Goal: Task Accomplishment & Management: Manage account settings

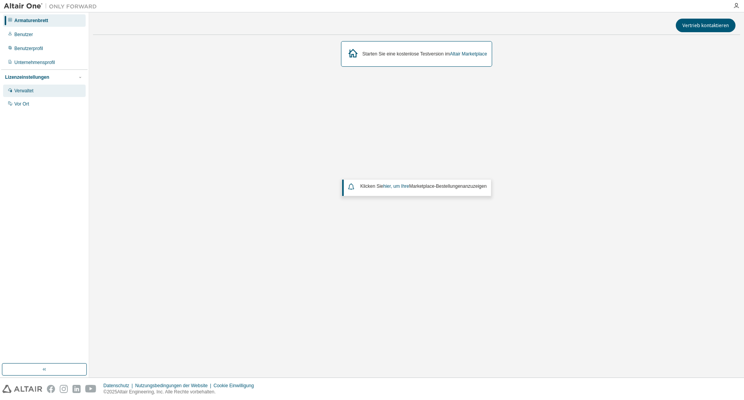
click at [25, 91] on font "Verwaltet" at bounding box center [23, 90] width 19 height 5
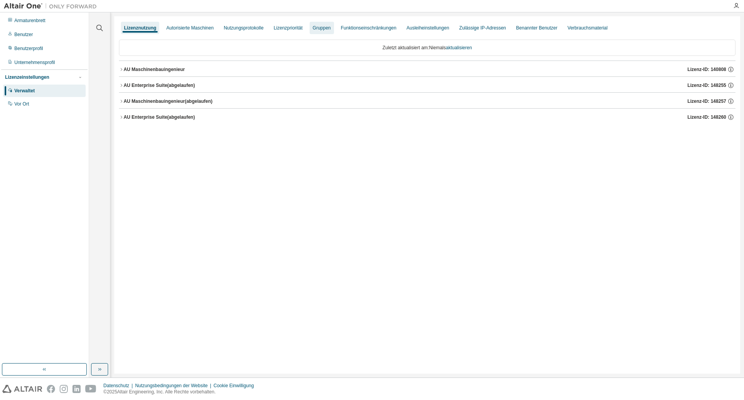
click at [317, 29] on font "Gruppen" at bounding box center [322, 27] width 18 height 5
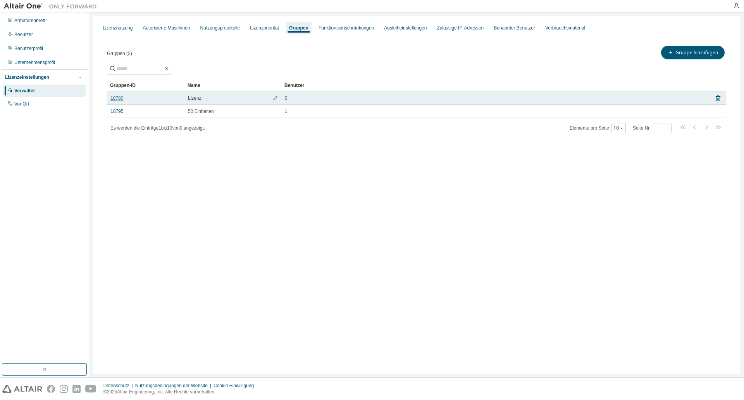
click at [116, 96] on font "18780" at bounding box center [116, 97] width 13 height 5
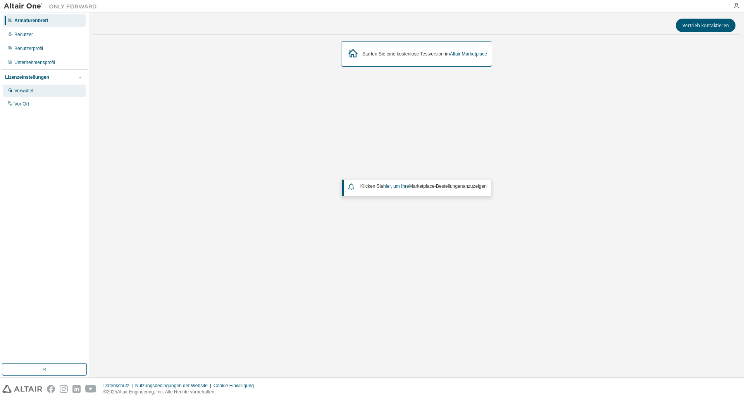
click at [38, 92] on div "Verwaltet" at bounding box center [44, 90] width 83 height 12
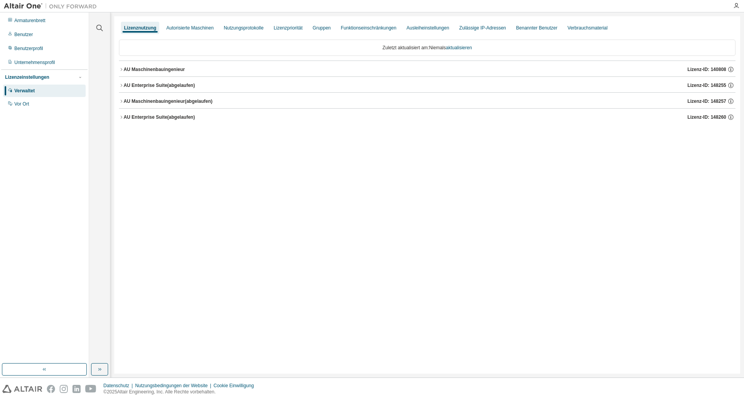
click at [120, 69] on icon "button" at bounding box center [121, 69] width 5 height 5
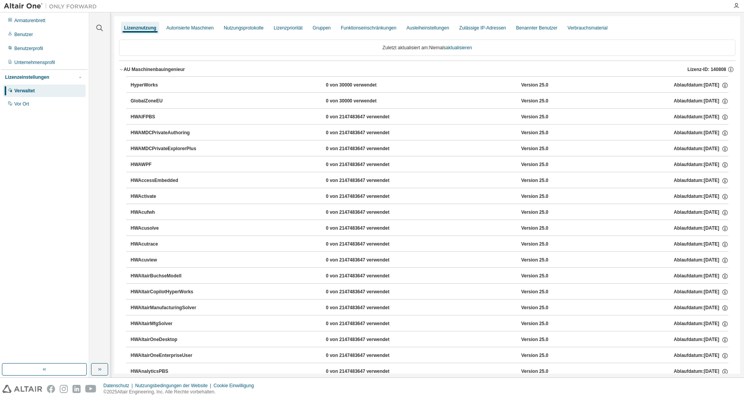
click at [122, 70] on icon "button" at bounding box center [121, 69] width 5 height 5
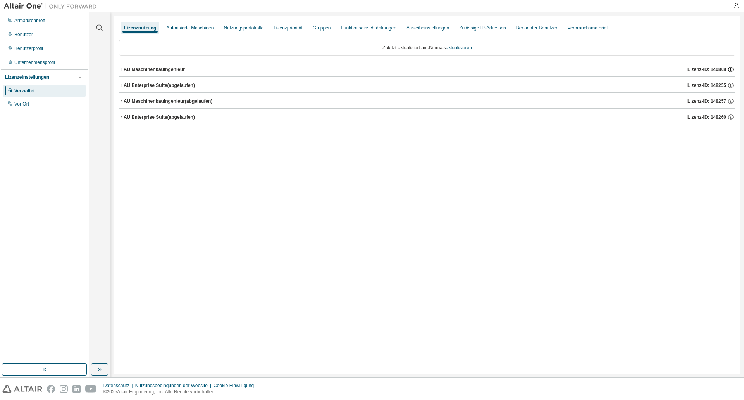
click at [731, 70] on icon "button" at bounding box center [730, 69] width 7 height 7
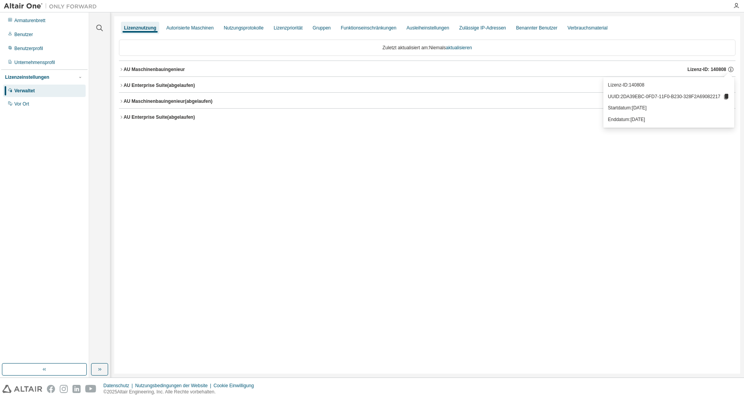
click at [502, 162] on div "Lizenznutzung Autorisierte Maschinen Nutzungsprotokolle Lizenzpriorität Gruppen…" at bounding box center [427, 194] width 626 height 357
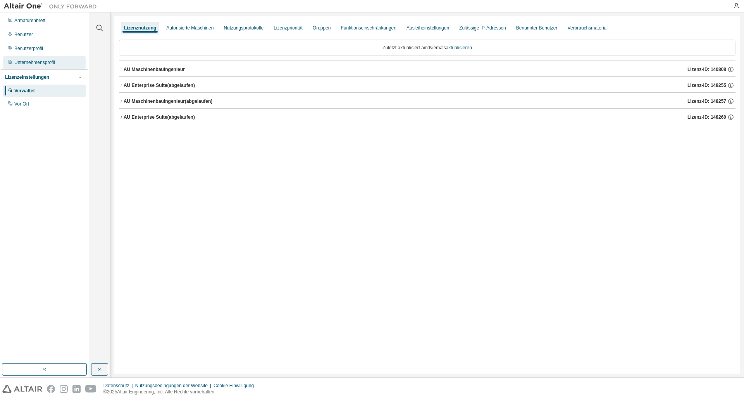
click at [42, 60] on font "Unternehmensprofil" at bounding box center [34, 62] width 41 height 5
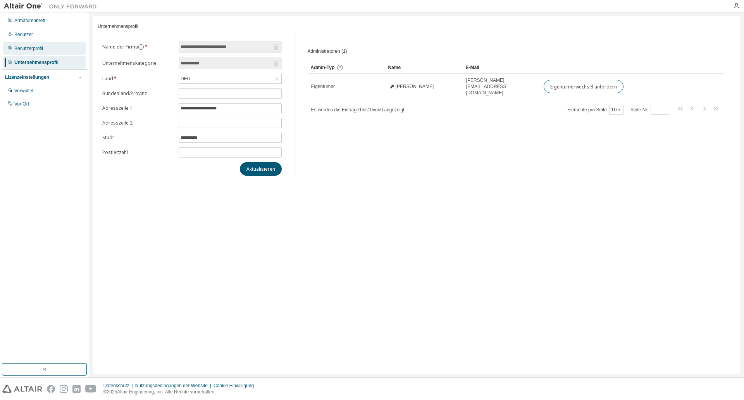
click at [50, 48] on div "Benutzerprofil" at bounding box center [44, 48] width 83 height 12
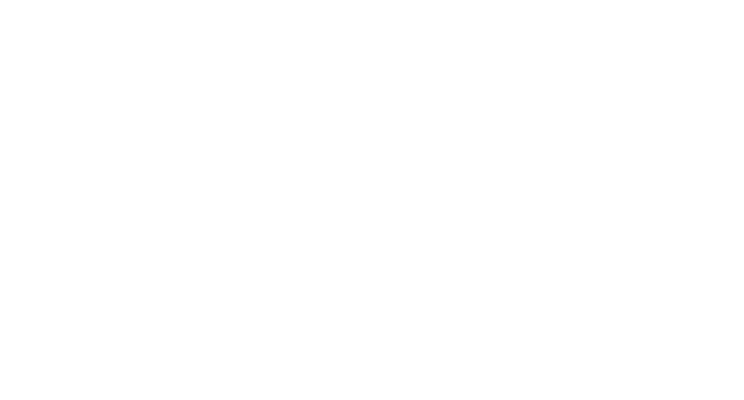
drag, startPoint x: 258, startPoint y: 31, endPoint x: 258, endPoint y: 8, distance: 23.3
click at [258, 31] on div at bounding box center [372, 200] width 744 height 400
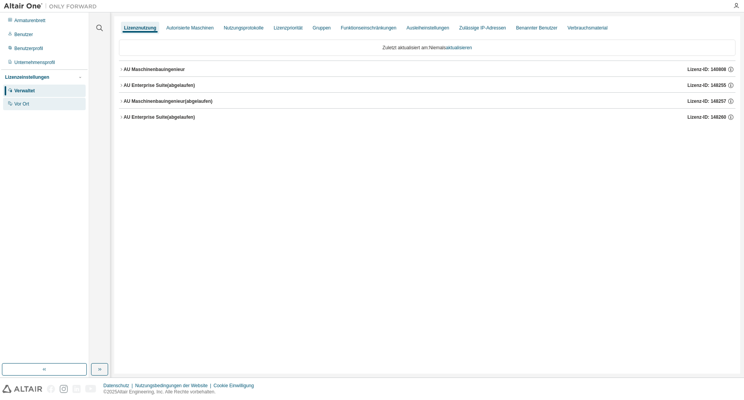
click at [35, 104] on div "Vor Ort" at bounding box center [44, 104] width 83 height 12
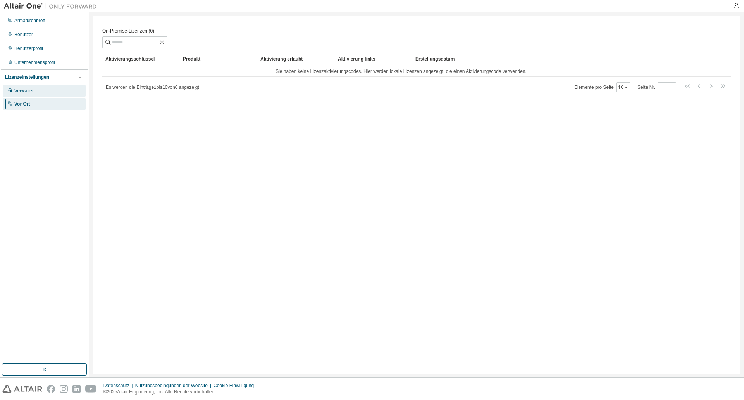
click at [46, 91] on div "Verwaltet" at bounding box center [44, 90] width 83 height 12
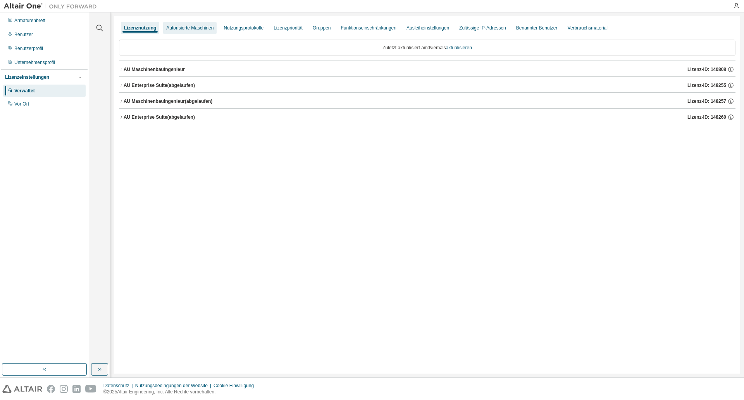
click at [201, 28] on font "Autorisierte Maschinen" at bounding box center [189, 27] width 47 height 5
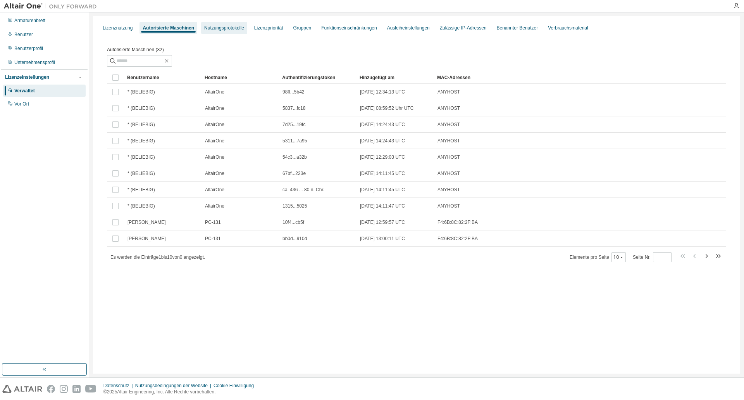
click at [221, 26] on font "Nutzungsprotokolle" at bounding box center [224, 27] width 40 height 5
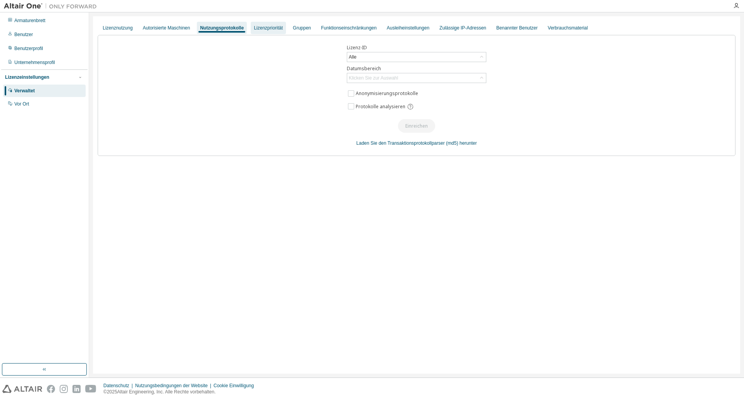
click at [271, 26] on font "Lizenzpriorität" at bounding box center [268, 27] width 29 height 5
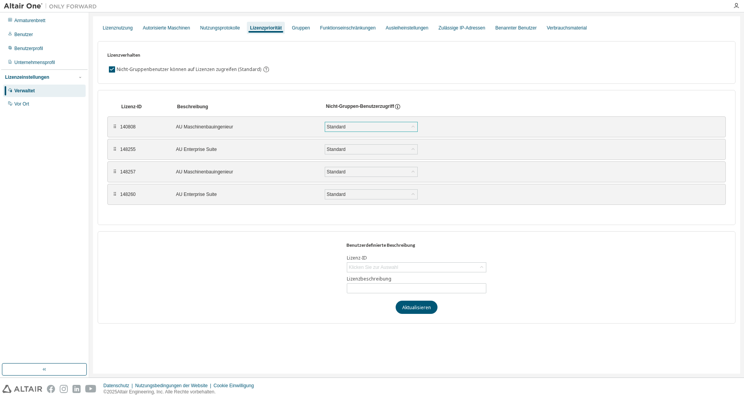
click at [383, 129] on div "Standard" at bounding box center [371, 126] width 92 height 9
click at [383, 128] on div "Standard" at bounding box center [371, 126] width 92 height 9
click at [307, 31] on font "Gruppen" at bounding box center [301, 27] width 18 height 5
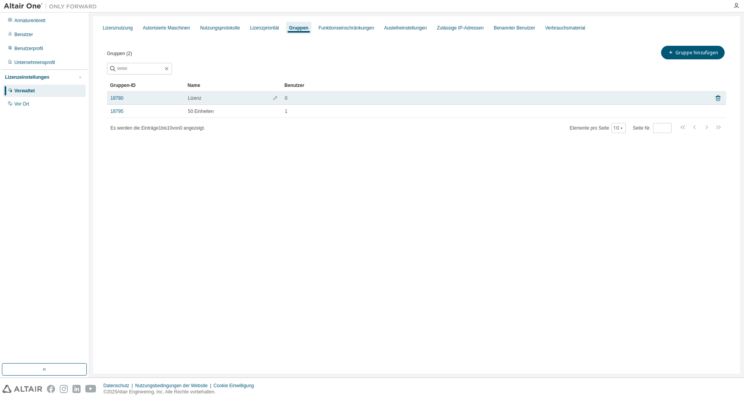
click at [327, 96] on div "0" at bounding box center [494, 98] width 419 height 6
click at [115, 97] on font "18780" at bounding box center [116, 97] width 13 height 5
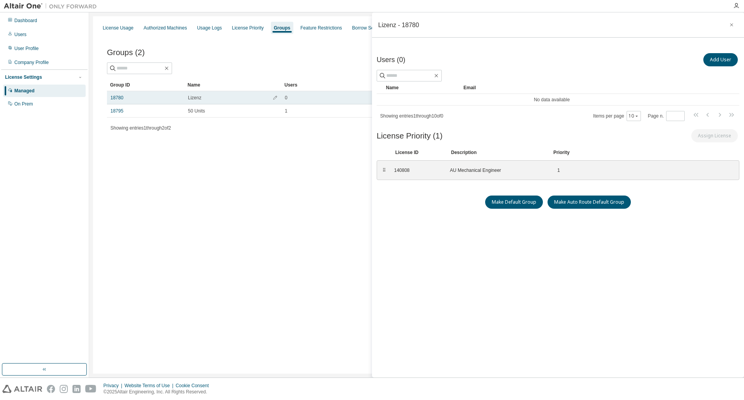
click at [259, 98] on div "Lizenz" at bounding box center [233, 98] width 90 height 6
click at [274, 100] on span "button" at bounding box center [274, 98] width 5 height 6
click at [322, 100] on div "0" at bounding box center [494, 100] width 419 height 6
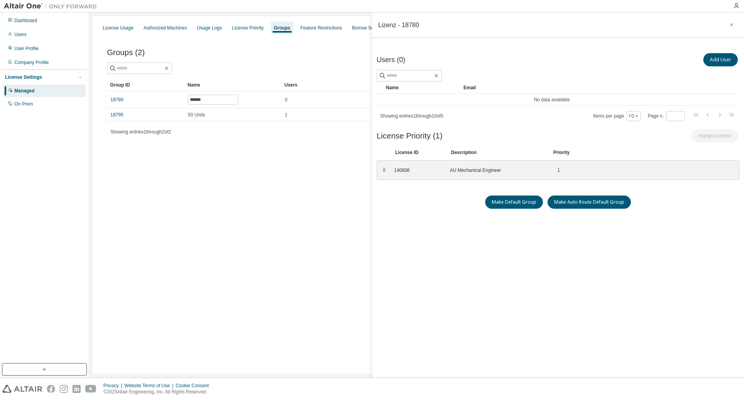
click at [629, 53] on div "Add User" at bounding box center [648, 60] width 181 height 16
click at [320, 102] on div "0" at bounding box center [494, 100] width 419 height 6
click at [722, 62] on button "Add User" at bounding box center [720, 59] width 34 height 13
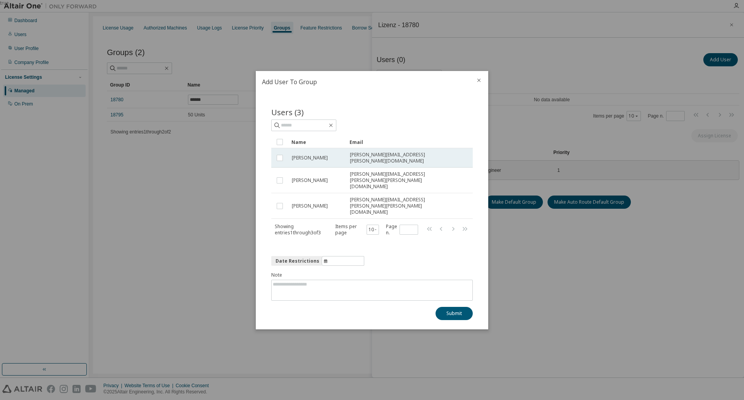
click at [371, 164] on span "[PERSON_NAME][EMAIL_ADDRESS][PERSON_NAME][DOMAIN_NAME]" at bounding box center [404, 158] width 109 height 12
click at [458, 307] on button "Submit" at bounding box center [454, 313] width 37 height 13
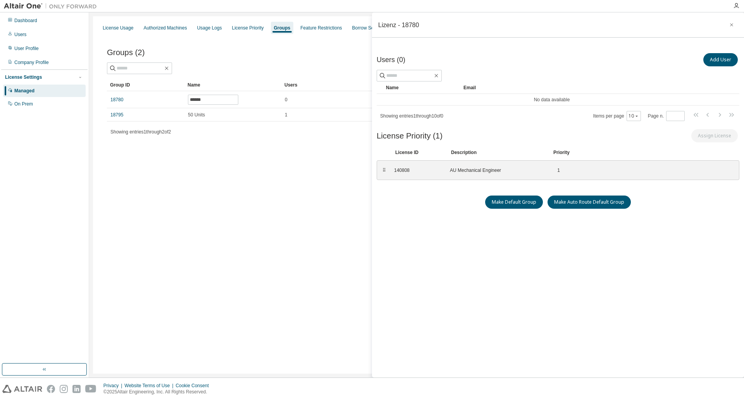
click at [265, 210] on div "License Usage Authorized Machines Usage Logs License Priority Groups Feature Re…" at bounding box center [416, 194] width 647 height 357
click at [314, 115] on div "1" at bounding box center [494, 115] width 419 height 6
click at [297, 116] on div "1" at bounding box center [494, 115] width 419 height 6
click at [311, 114] on div "1" at bounding box center [494, 115] width 419 height 6
click at [229, 117] on div "50 Units" at bounding box center [233, 115] width 90 height 6
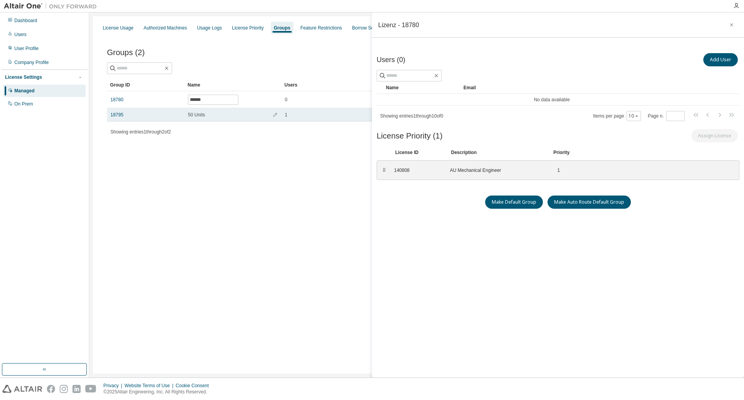
click at [148, 115] on div "18795" at bounding box center [145, 115] width 71 height 6
click at [327, 201] on div "License Usage Authorized Machines Usage Logs License Priority Groups Feature Re…" at bounding box center [416, 194] width 647 height 357
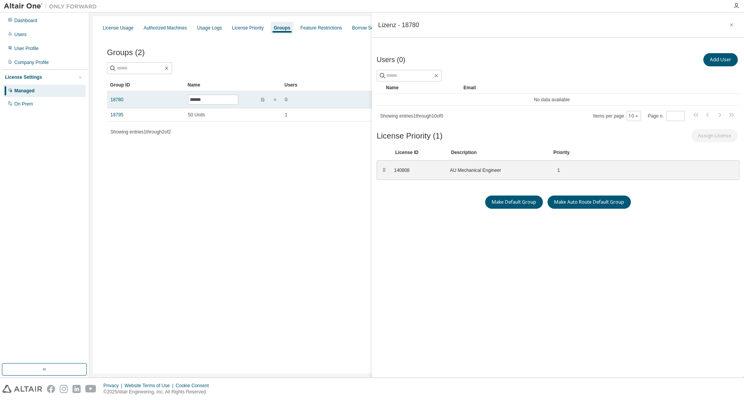
click at [325, 102] on div "0" at bounding box center [494, 100] width 419 height 6
click at [303, 96] on td "0" at bounding box center [494, 99] width 426 height 17
click at [348, 187] on div "License Usage Authorized Machines Usage Logs License Priority Groups Feature Re…" at bounding box center [416, 194] width 647 height 357
click at [720, 62] on button "Add User" at bounding box center [720, 59] width 34 height 13
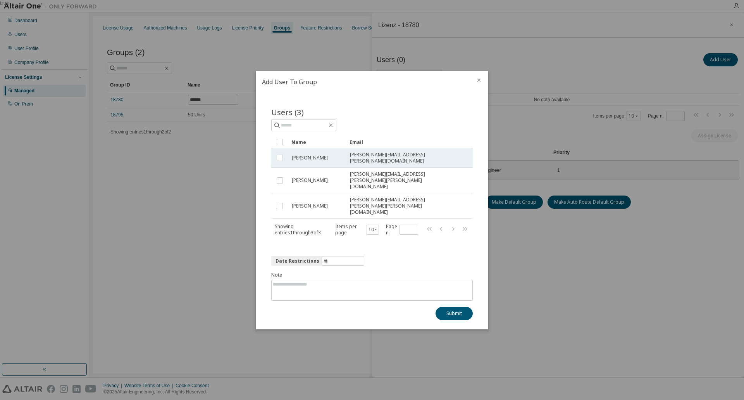
click at [334, 161] on div "[PERSON_NAME]" at bounding box center [317, 158] width 51 height 6
click at [461, 307] on button "Submit" at bounding box center [454, 313] width 37 height 13
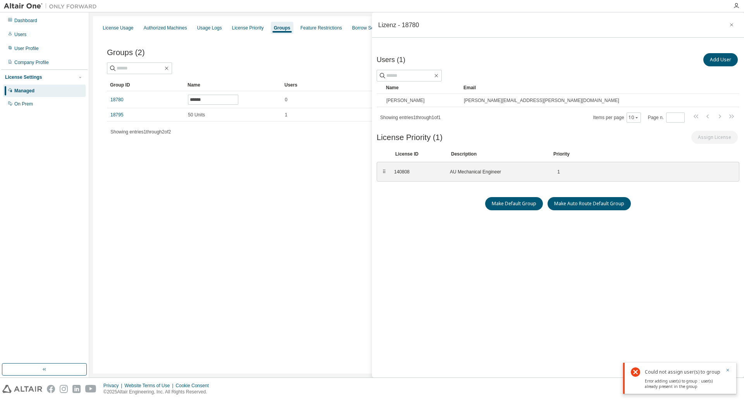
click at [255, 183] on div "License Usage Authorized Machines Usage Logs License Priority Groups Feature Re…" at bounding box center [416, 194] width 647 height 357
click at [318, 109] on td "1" at bounding box center [494, 114] width 426 height 13
click at [320, 112] on div "1" at bounding box center [494, 115] width 419 height 6
click at [218, 114] on div "50 Units" at bounding box center [233, 115] width 90 height 6
click at [731, 26] on icon "button" at bounding box center [731, 25] width 5 height 6
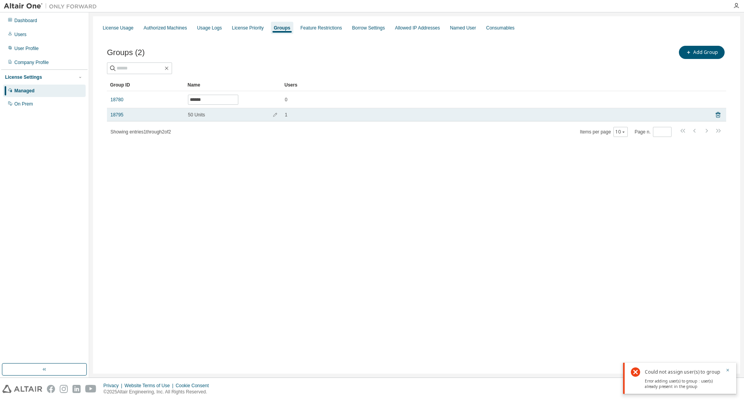
click at [409, 112] on div "1" at bounding box center [494, 115] width 419 height 6
click at [719, 115] on icon at bounding box center [718, 115] width 2 height 2
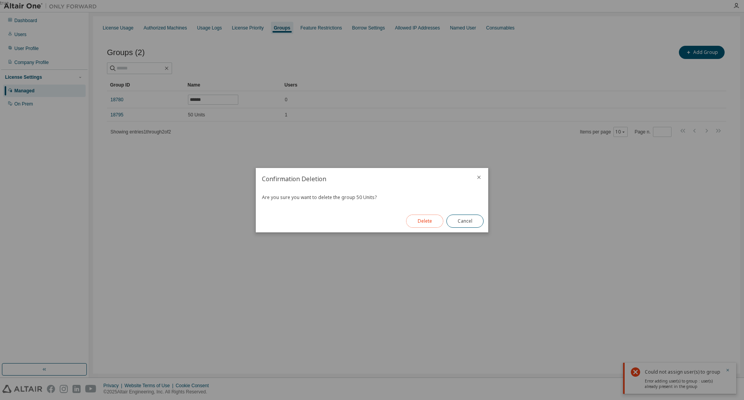
click at [426, 222] on button "Delete" at bounding box center [424, 220] width 37 height 13
click at [466, 220] on button "Close" at bounding box center [464, 220] width 37 height 13
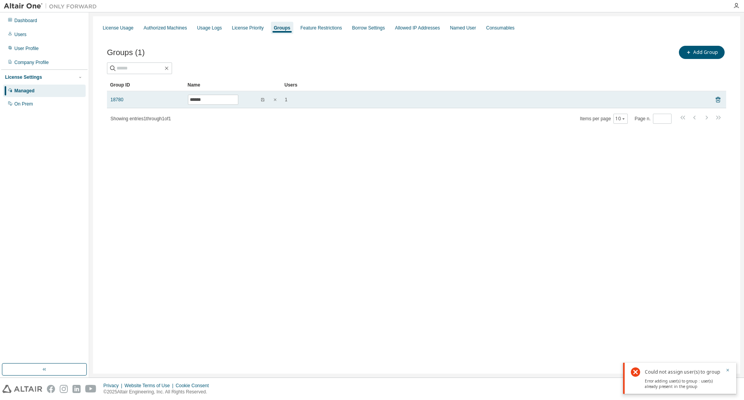
click at [323, 93] on td "1" at bounding box center [494, 99] width 426 height 17
click at [439, 102] on div "1" at bounding box center [494, 100] width 419 height 6
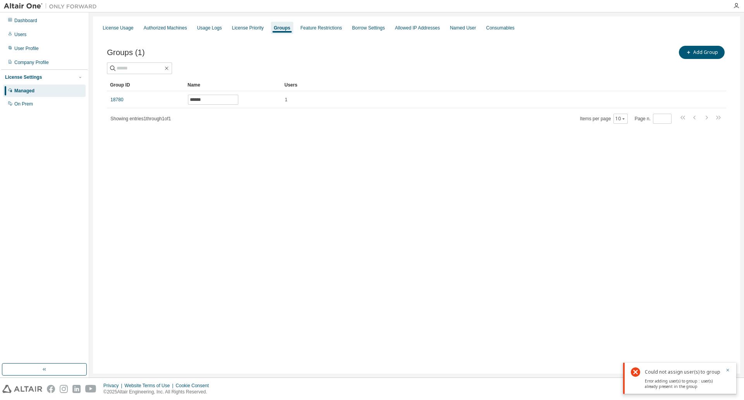
click at [335, 130] on div "Groups (1) Add Group Clear Load Save Save As Field Operator Value Select filter…" at bounding box center [417, 89] width 638 height 109
click at [728, 369] on icon "button" at bounding box center [728, 370] width 3 height 3
click at [526, 233] on div "License Usage Authorized Machines Usage Logs License Priority Groups Feature Re…" at bounding box center [416, 194] width 647 height 357
